Goal: Navigation & Orientation: Find specific page/section

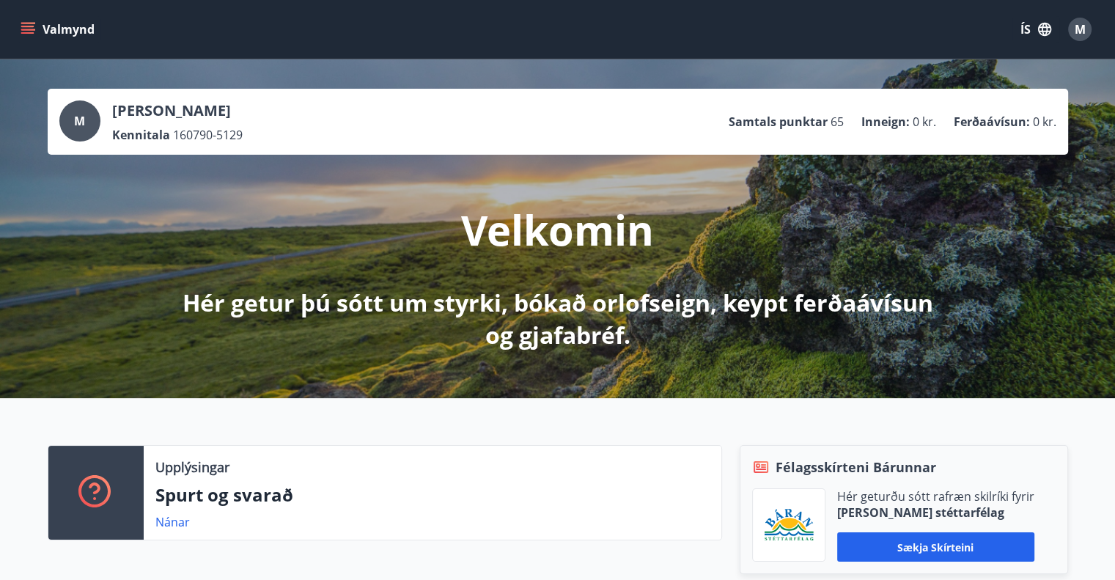
click at [21, 29] on icon "menu" at bounding box center [29, 29] width 16 height 1
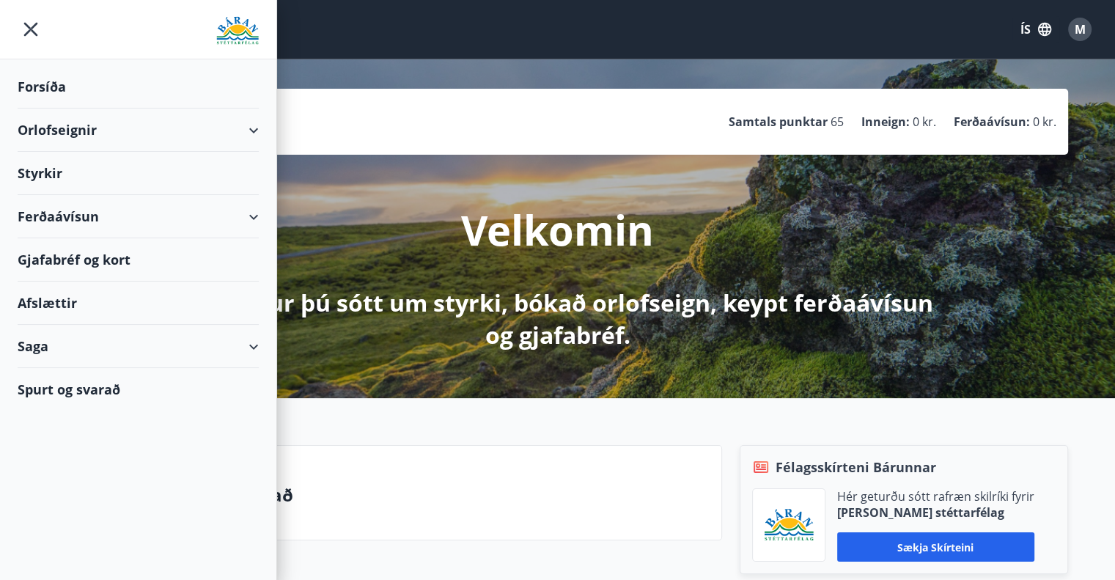
click at [252, 342] on div "Saga" at bounding box center [138, 346] width 241 height 43
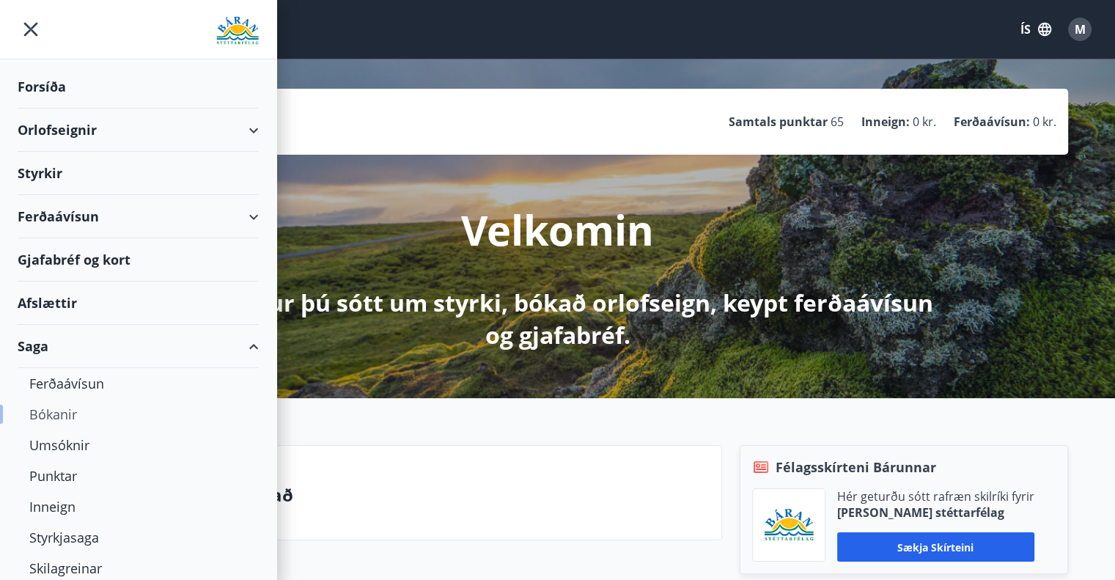
click at [62, 411] on div "Bókanir" at bounding box center [138, 414] width 218 height 31
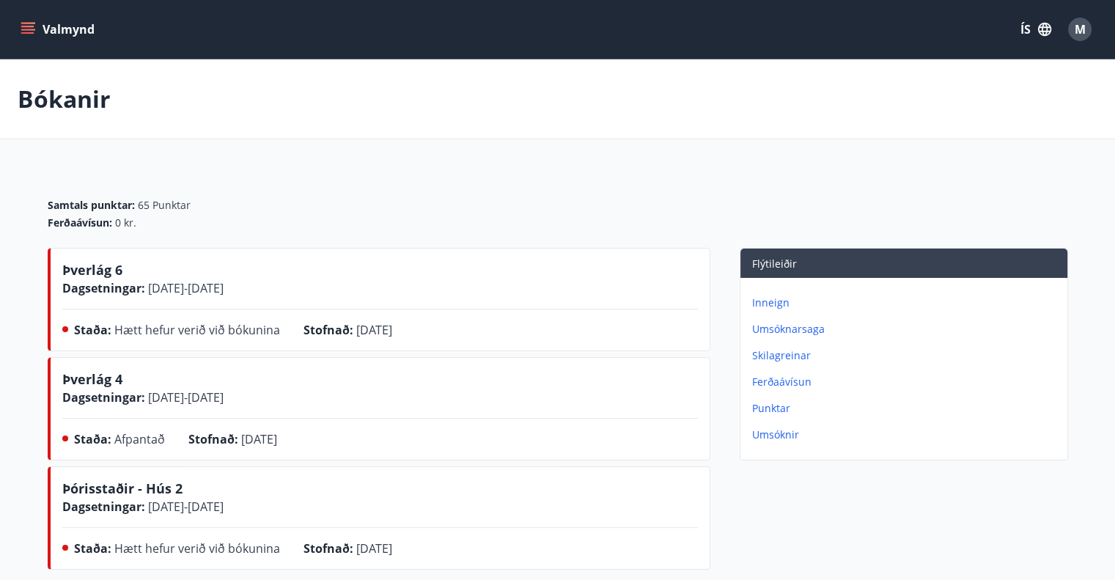
scroll to position [73, 0]
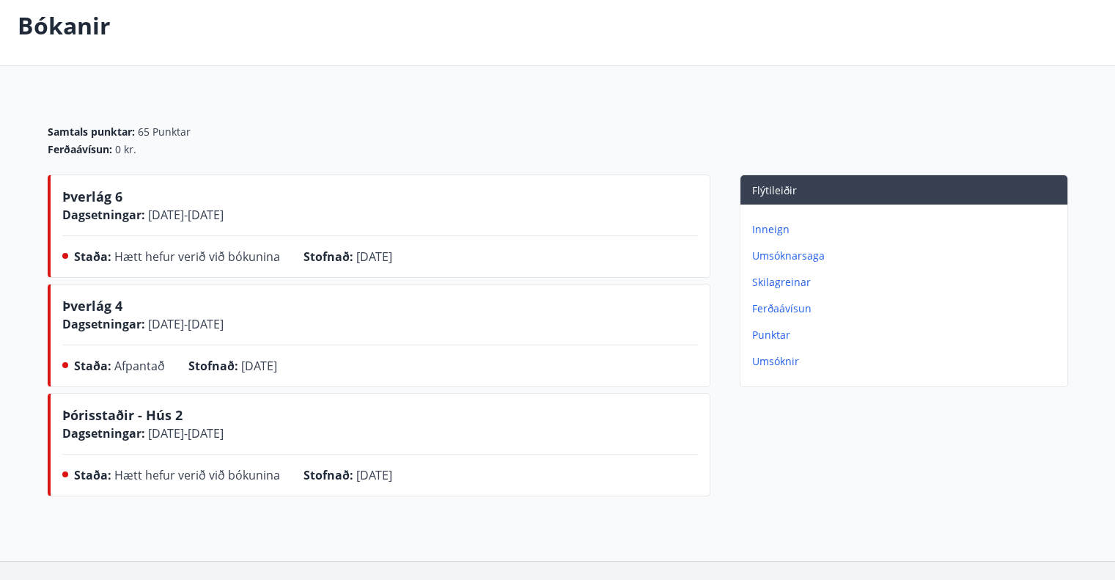
click at [101, 301] on span "Þverlág 4" at bounding box center [92, 306] width 60 height 18
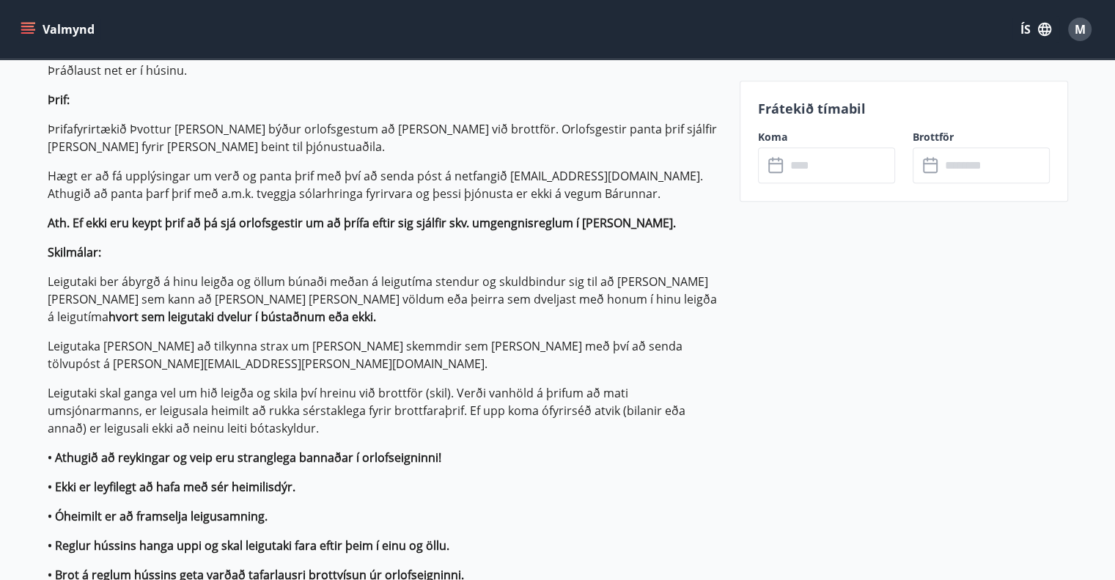
scroll to position [953, 0]
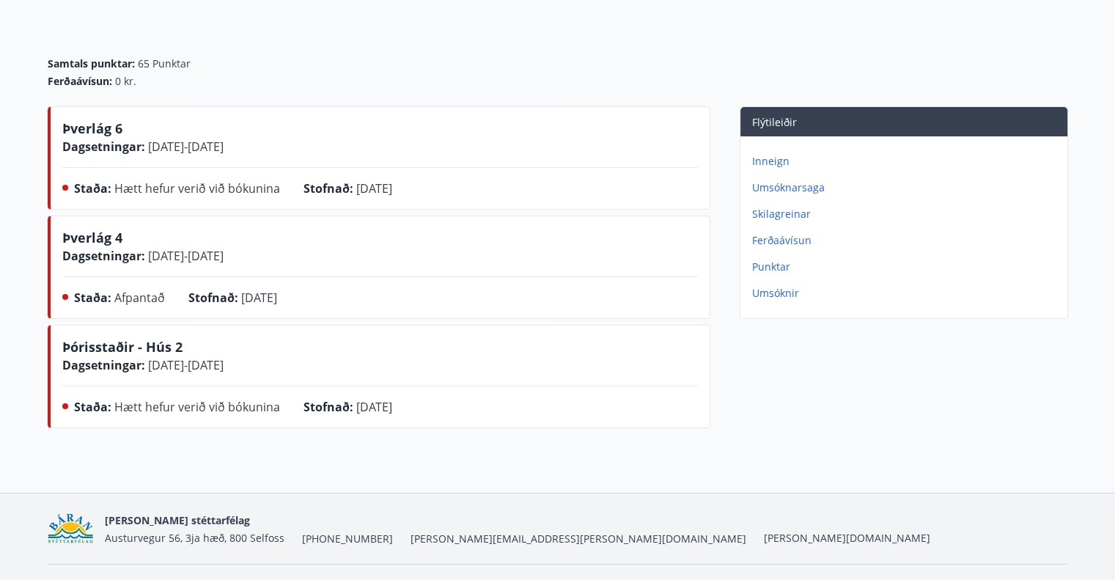
scroll to position [147, 0]
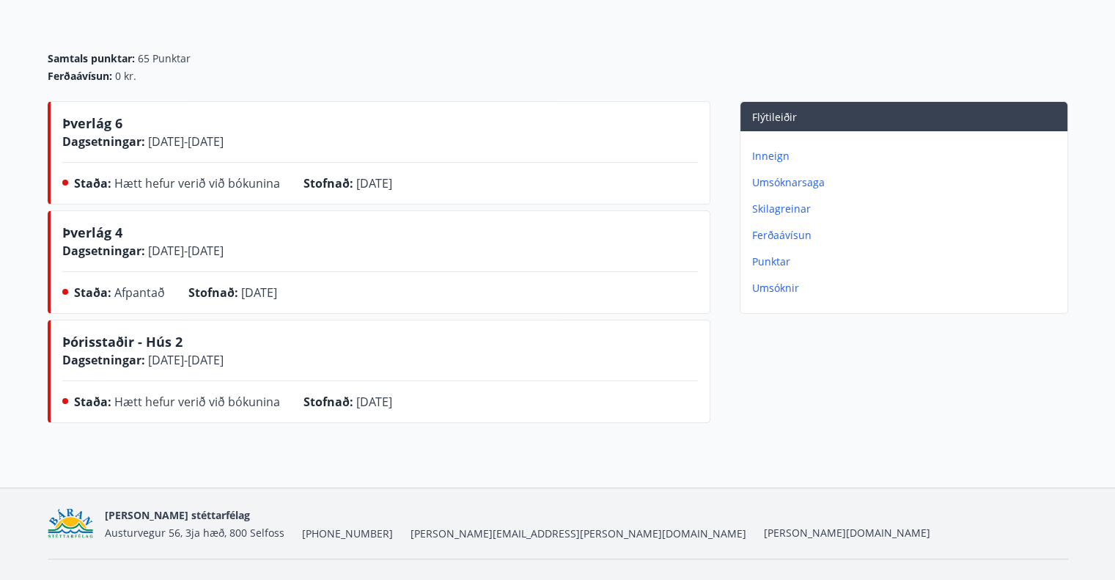
click at [776, 284] on p "Umsóknir" at bounding box center [906, 288] width 309 height 15
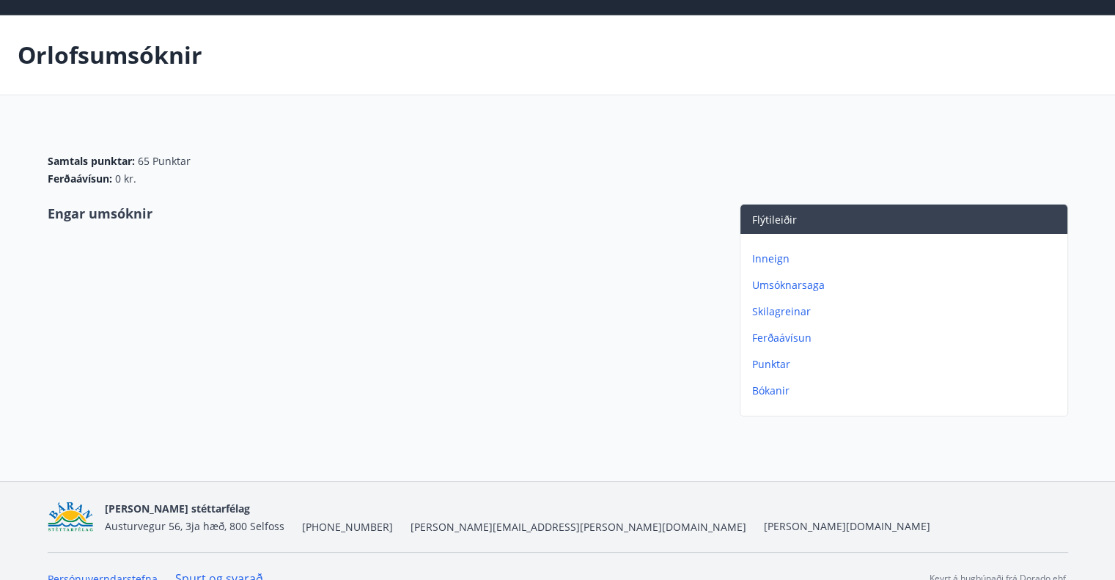
scroll to position [67, 0]
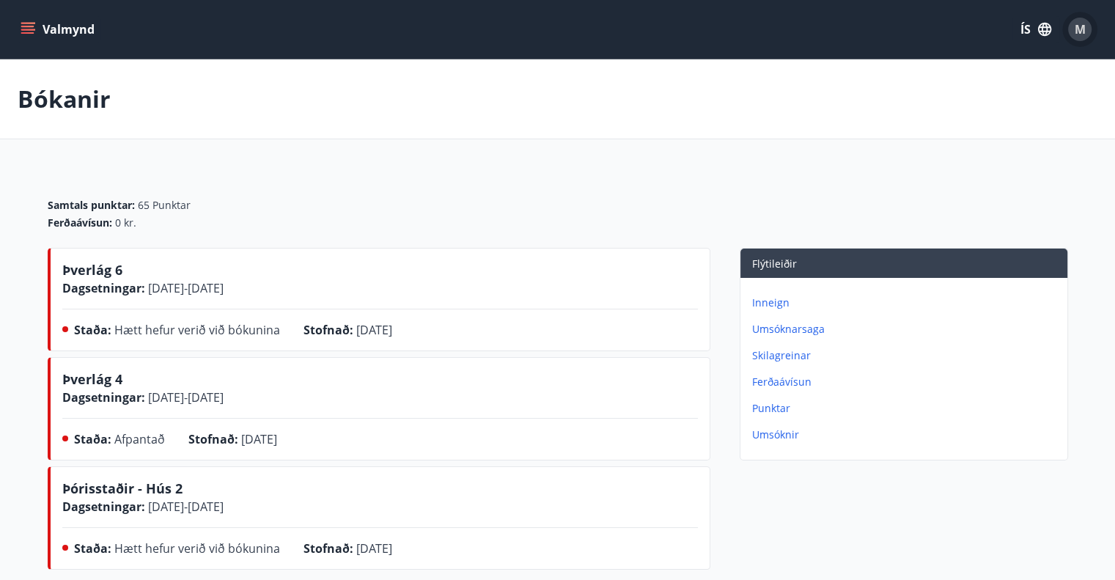
click at [1084, 23] on span "M" at bounding box center [1079, 29] width 11 height 16
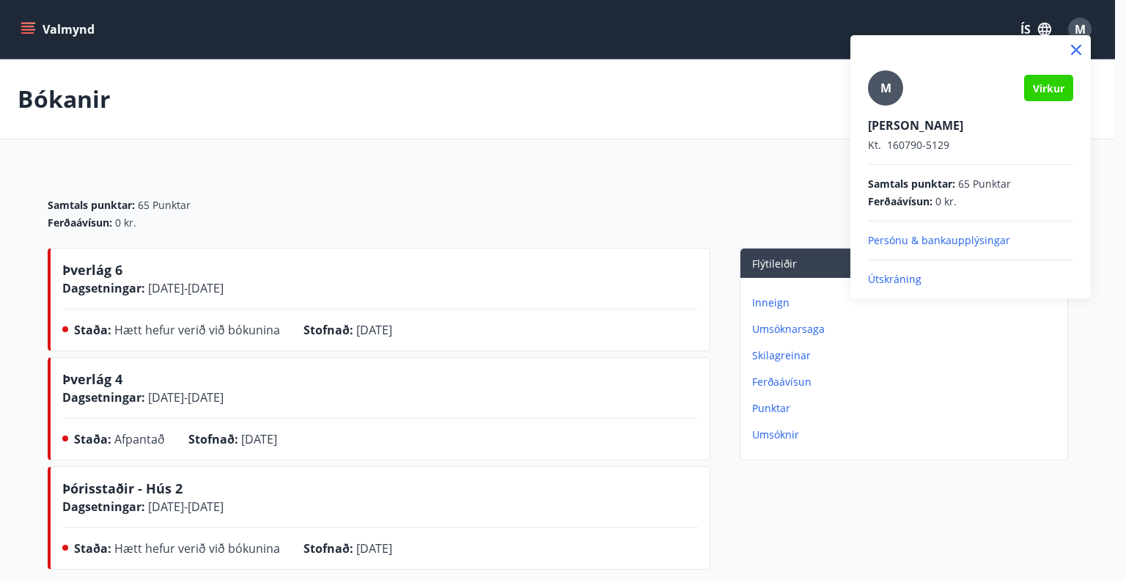
click at [872, 277] on p "Útskráning" at bounding box center [970, 279] width 205 height 15
